Goal: Task Accomplishment & Management: Complete application form

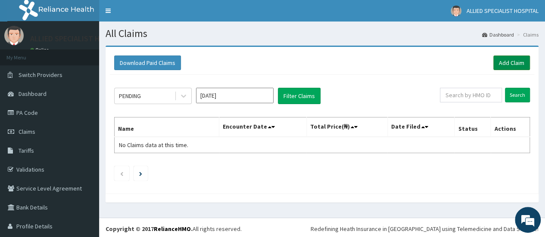
click at [505, 65] on link "Add Claim" at bounding box center [511, 63] width 37 height 15
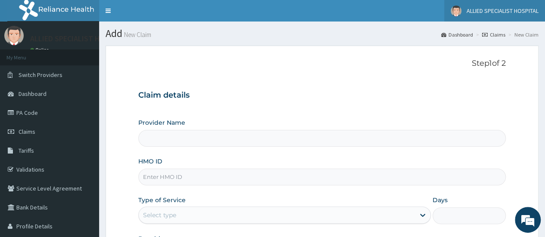
type input "ALLIED SPECIALIST HOSPITAL"
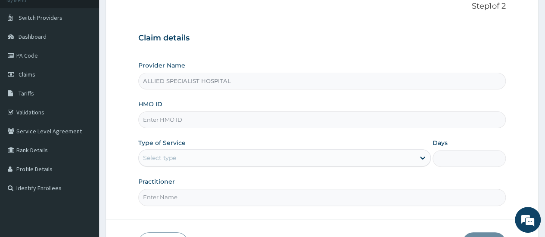
paste input "API/10004/B"
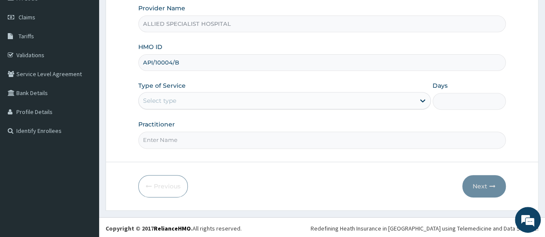
type input "API/10004/B"
click at [203, 96] on div "Select type" at bounding box center [277, 101] width 276 height 14
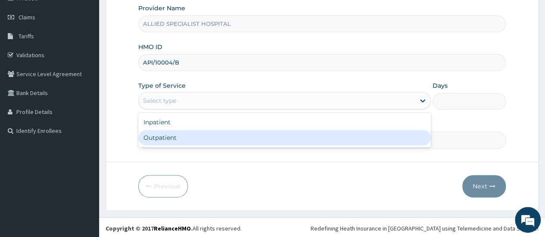
click at [196, 135] on div "Outpatient" at bounding box center [284, 138] width 293 height 16
type input "1"
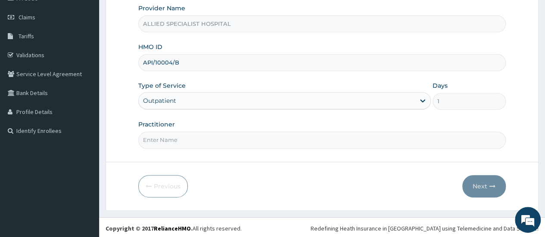
click at [196, 135] on input "Practitioner" at bounding box center [321, 140] width 367 height 17
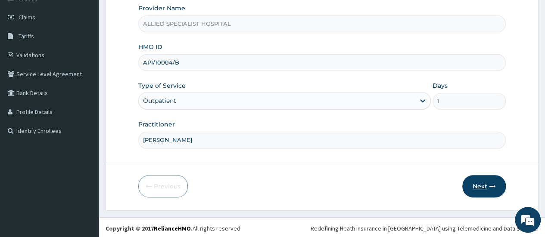
type input "[PERSON_NAME]"
click at [484, 193] on button "Next" at bounding box center [484, 186] width 44 height 22
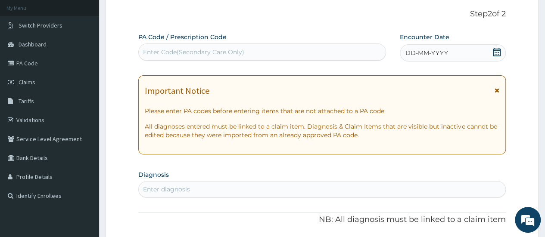
scroll to position [0, 0]
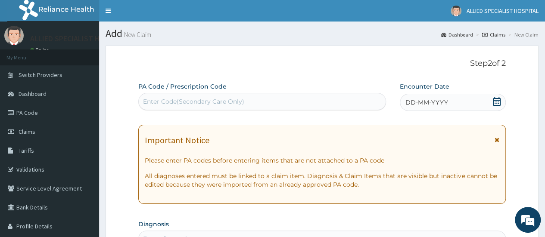
click at [191, 103] on div "Enter Code(Secondary Care Only)" at bounding box center [193, 101] width 101 height 9
paste input "PA/5D1007"
type input "PA/5D1007"
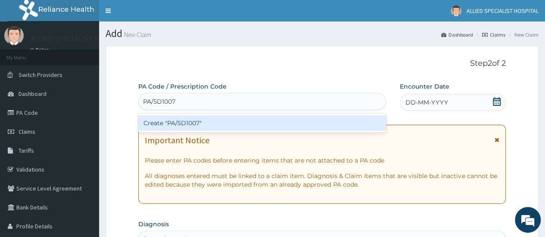
click at [173, 125] on div "Create "PA/5D1007"" at bounding box center [261, 123] width 247 height 16
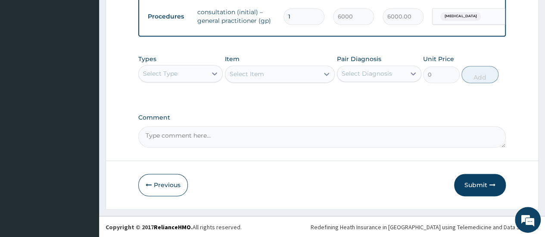
scroll to position [557, 0]
click at [476, 181] on button "Submit" at bounding box center [480, 184] width 52 height 22
